Goal: Information Seeking & Learning: Learn about a topic

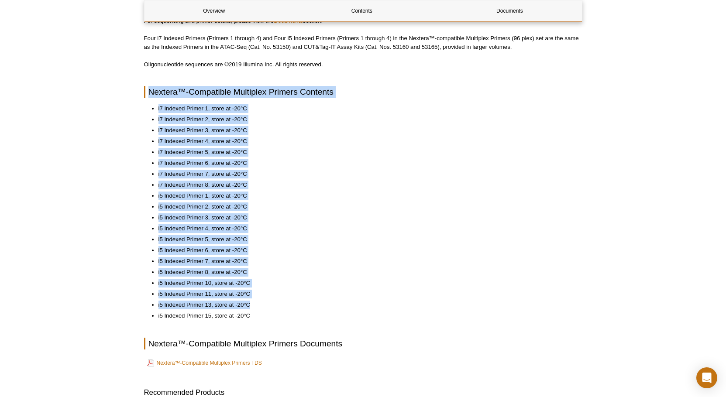
drag, startPoint x: 130, startPoint y: 80, endPoint x: 347, endPoint y: 300, distance: 309.1
click at [347, 300] on div "Active Motif Logo Enabling Epigenetics Research 0 Search Skip to content Active…" at bounding box center [363, 181] width 726 height 877
click at [347, 300] on ul "i7 Indexed Primer 1, store at -20°C i7 Indexed Primer 2, store at -20°C i7 Inde…" at bounding box center [359, 212] width 430 height 216
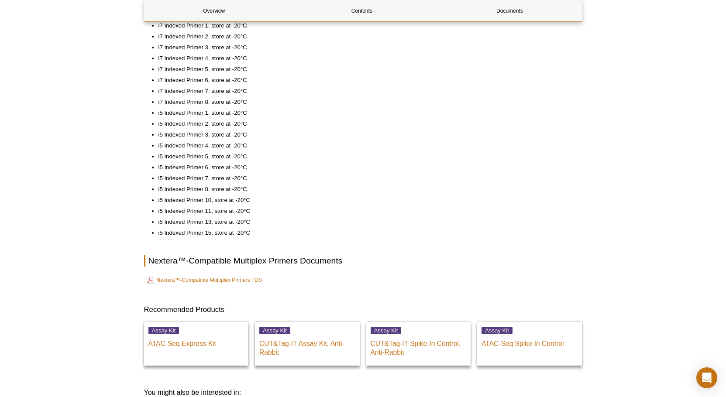
scroll to position [345, 0]
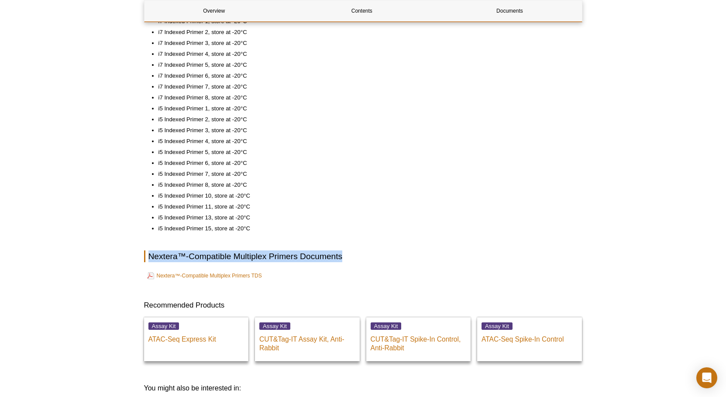
drag, startPoint x: 353, startPoint y: 261, endPoint x: 351, endPoint y: 218, distance: 42.9
click at [351, 218] on div "Overview Contents Documents Nextera™-Compatible Multiplex Primers Overview This…" at bounding box center [363, 89] width 438 height 662
click at [351, 218] on li "i5 Indexed Primer 13, store at -20°C" at bounding box center [366, 218] width 415 height 9
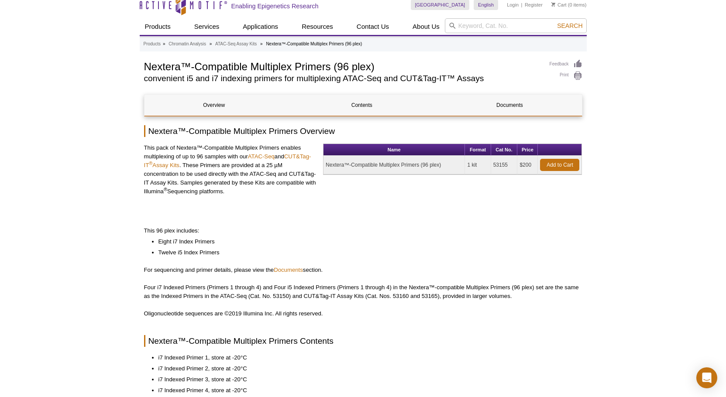
scroll to position [0, 0]
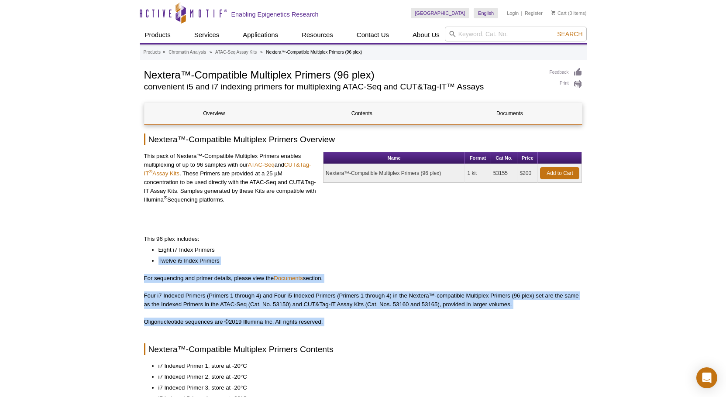
drag, startPoint x: 383, startPoint y: 336, endPoint x: 386, endPoint y: 251, distance: 85.2
click at [386, 251] on li "Eight i7 Index Primers" at bounding box center [366, 250] width 415 height 9
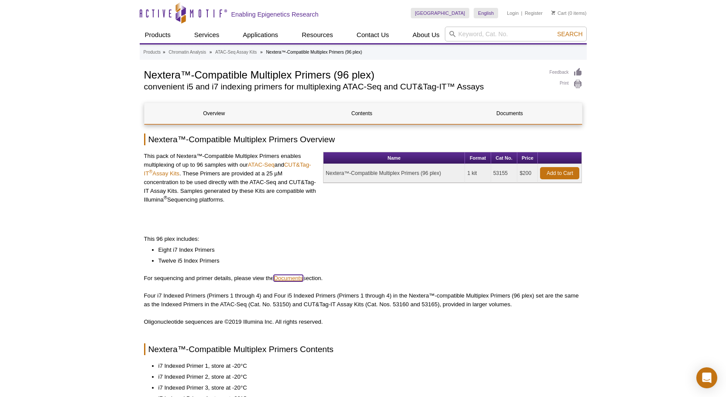
click at [300, 280] on link "Documents" at bounding box center [288, 278] width 29 height 7
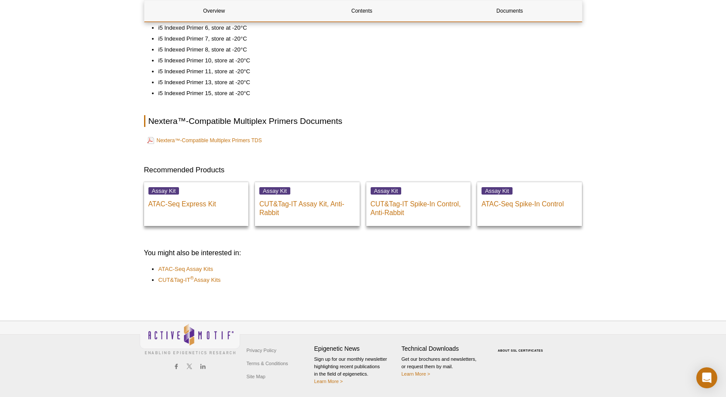
click at [482, 83] on li "i5 Indexed Primer 13, store at -20°C" at bounding box center [366, 82] width 415 height 9
drag, startPoint x: 271, startPoint y: 93, endPoint x: 248, endPoint y: 68, distance: 34.3
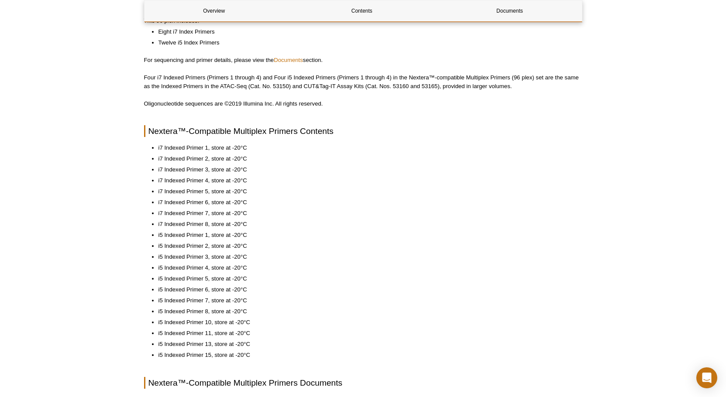
drag, startPoint x: 233, startPoint y: 219, endPoint x: 229, endPoint y: 217, distance: 4.6
click at [233, 219] on ul "i7 Indexed Primer 1, store at -20°C i7 Indexed Primer 2, store at -20°C i7 Inde…" at bounding box center [359, 252] width 430 height 216
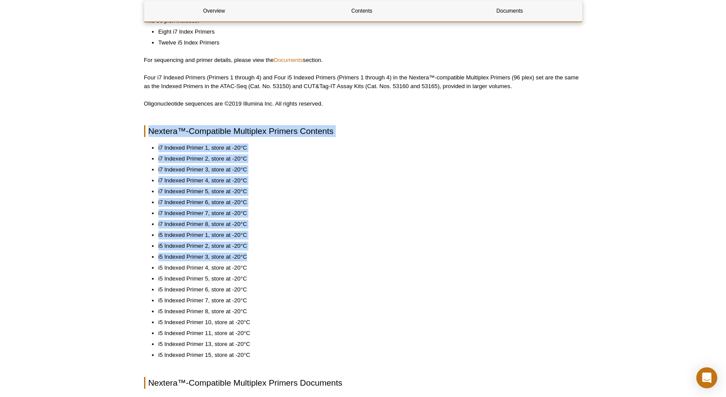
drag, startPoint x: 109, startPoint y: 124, endPoint x: 428, endPoint y: 271, distance: 350.5
click at [424, 271] on div "Active Motif Logo Enabling Epigenetics Research 0 Search Skip to content Active…" at bounding box center [363, 220] width 726 height 877
click at [428, 272] on li "i5 Indexed Primer 4, store at -20°C" at bounding box center [366, 268] width 415 height 9
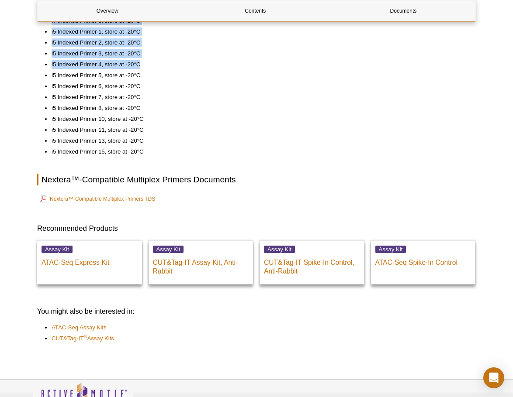
scroll to position [480, 0]
